Goal: Share content

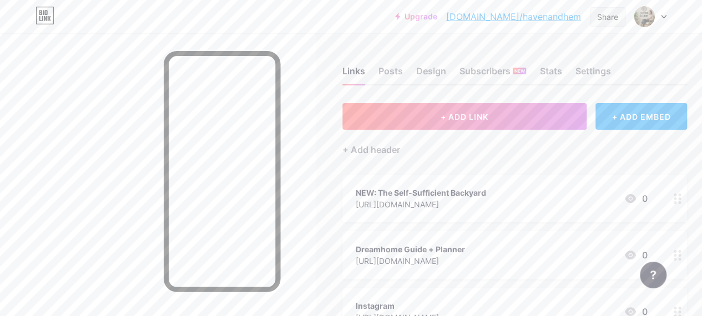
click at [624, 17] on div "Share" at bounding box center [608, 16] width 36 height 19
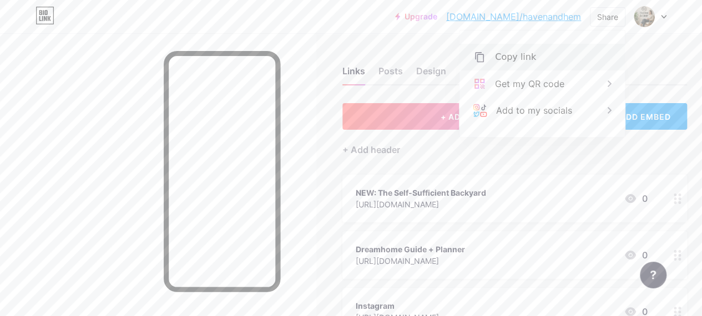
click at [563, 57] on div "Copy link" at bounding box center [542, 57] width 165 height 27
click at [424, 145] on div "+ Add header" at bounding box center [514, 143] width 345 height 27
click at [421, 121] on button "+ ADD LINK" at bounding box center [464, 116] width 244 height 27
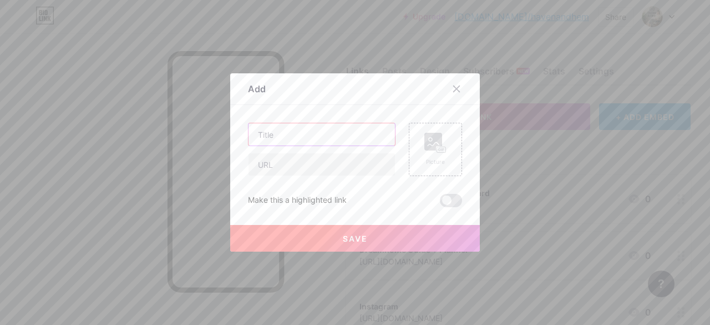
click at [336, 140] on input "text" at bounding box center [322, 134] width 147 height 22
paste input "TedsWoodworking"
type input "TedsWoodworking"
click at [368, 166] on input "text" at bounding box center [322, 164] width 147 height 22
paste input "[URL][DOMAIN_NAME]"
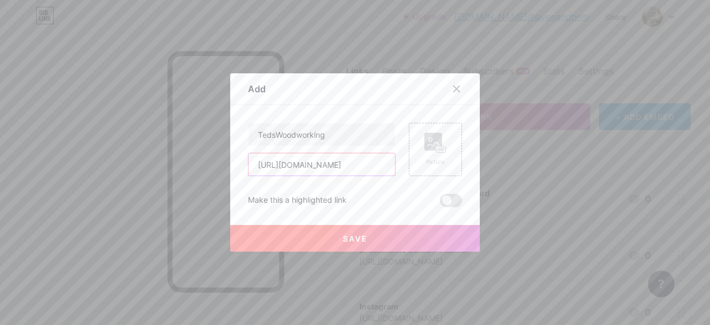
scroll to position [0, 73]
type input "[URL][DOMAIN_NAME]"
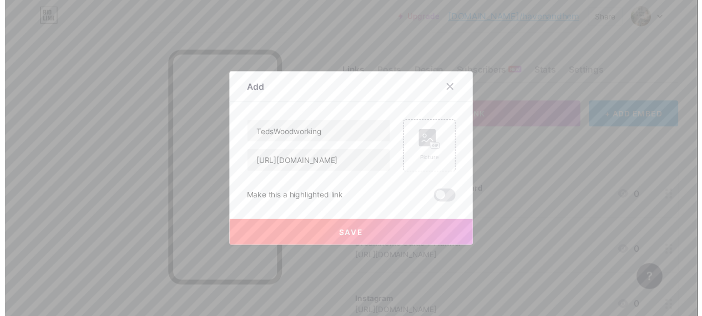
scroll to position [0, 0]
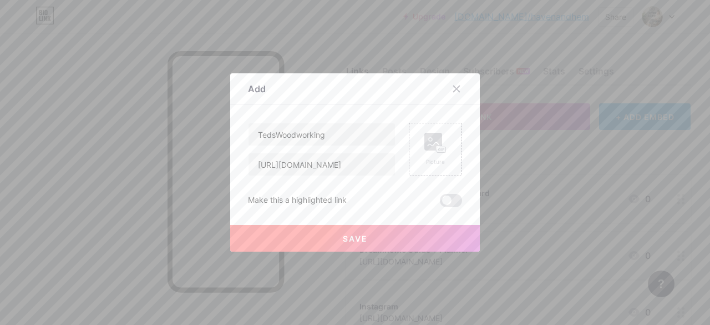
click at [445, 198] on span at bounding box center [451, 200] width 22 height 13
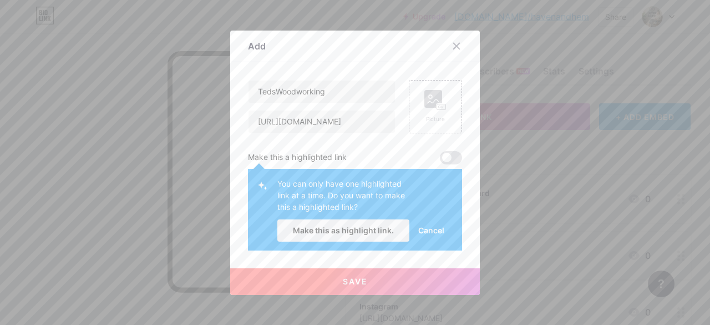
click at [422, 232] on span "Cancel" at bounding box center [431, 230] width 26 height 12
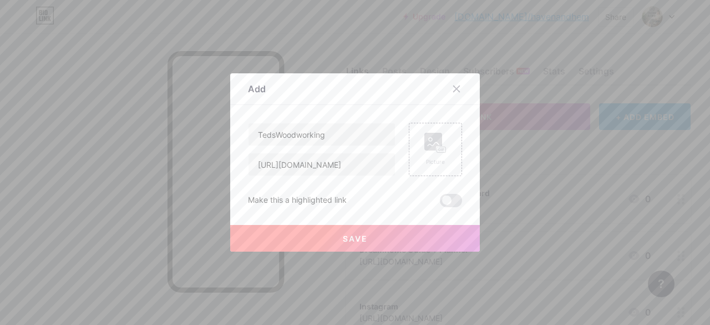
click at [406, 238] on button "Save" at bounding box center [355, 238] width 250 height 27
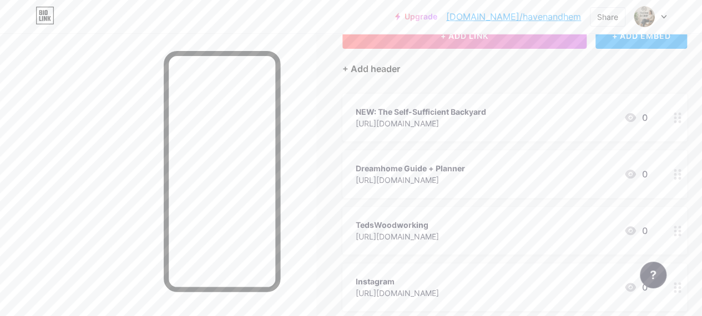
scroll to position [90, 0]
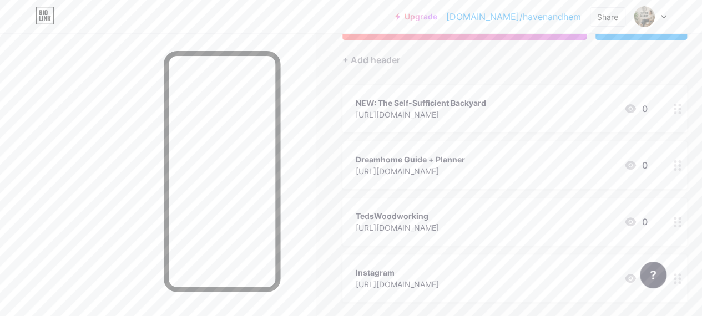
click at [680, 219] on icon at bounding box center [678, 222] width 8 height 11
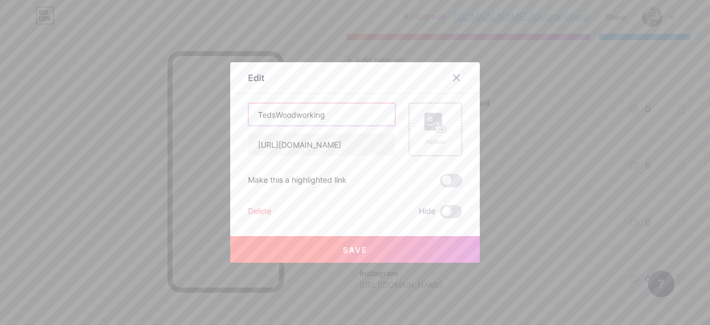
click at [332, 118] on input "TedsWoodworking" at bounding box center [322, 114] width 147 height 22
type input "TedsWoodworking + Free plan"
click at [346, 248] on span "Save" at bounding box center [355, 249] width 25 height 9
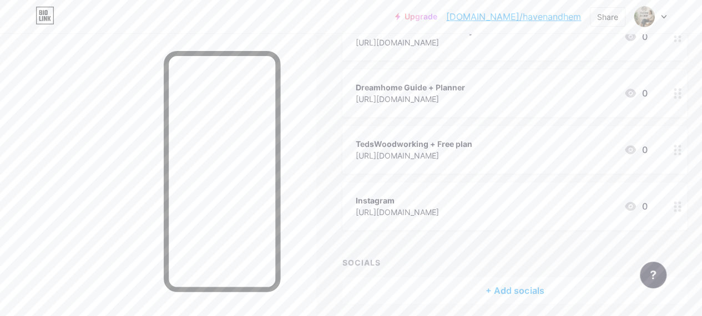
scroll to position [113, 0]
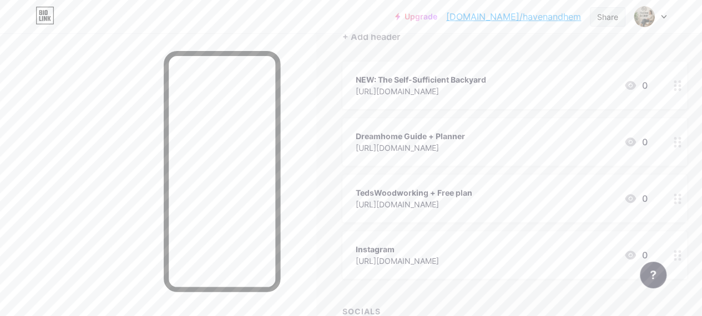
click at [619, 19] on div "Share" at bounding box center [608, 16] width 36 height 19
click at [547, 53] on div "Copy link" at bounding box center [542, 57] width 165 height 27
click at [560, 63] on div "Copy link" at bounding box center [542, 57] width 165 height 27
click at [564, 63] on div "Copy link" at bounding box center [542, 57] width 165 height 27
